Goal: Entertainment & Leisure: Browse casually

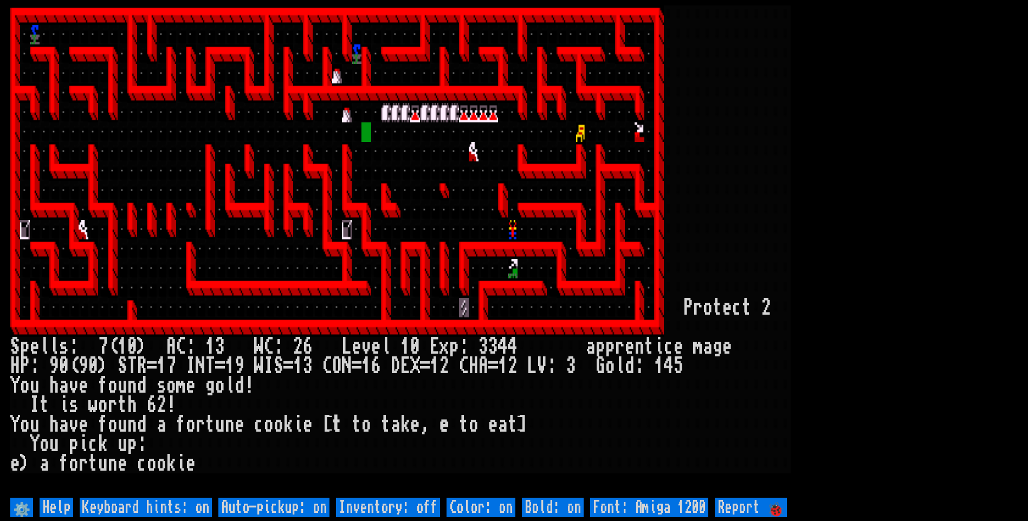
click at [892, 308] on larn at bounding box center [513, 250] width 1007 height 490
click at [297, 507] on off "Auto-pickup: on" at bounding box center [273, 508] width 111 height 20
type off "Auto-pickup: off"
